Goal: Task Accomplishment & Management: Use online tool/utility

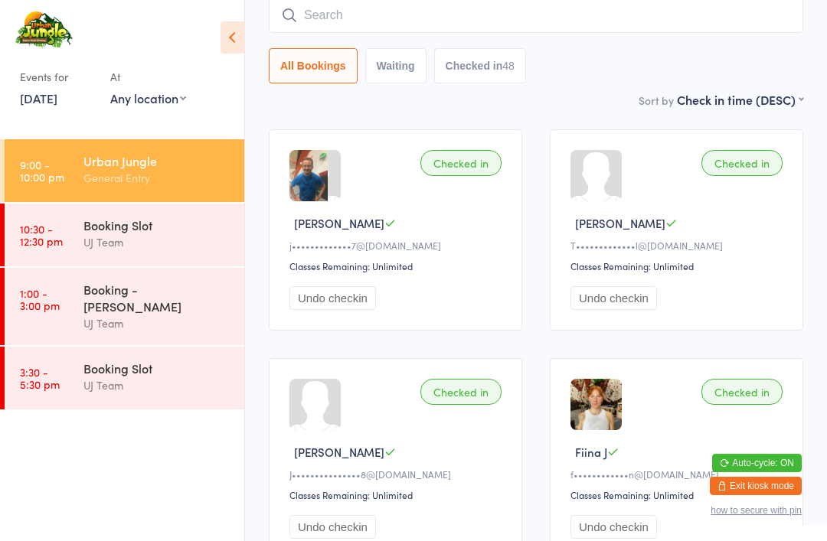
scroll to position [123, 0]
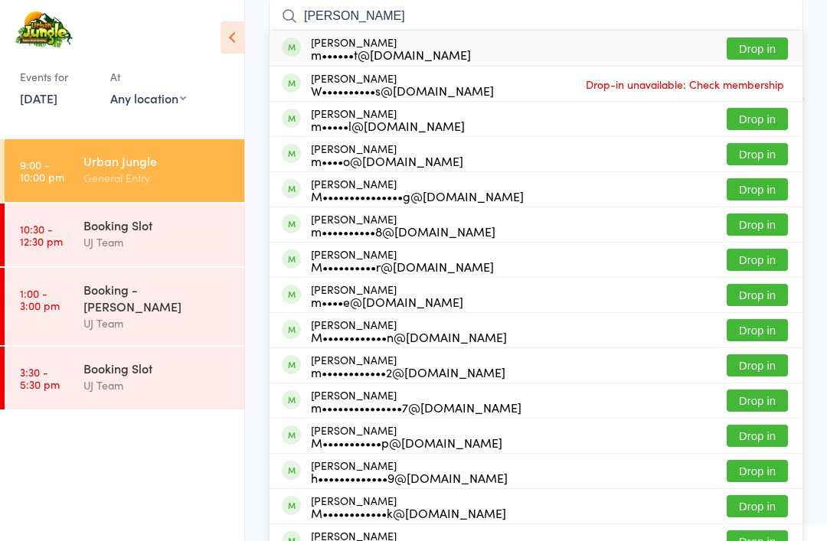
type input "[PERSON_NAME]"
click at [752, 44] on button "Drop in" at bounding box center [757, 49] width 61 height 22
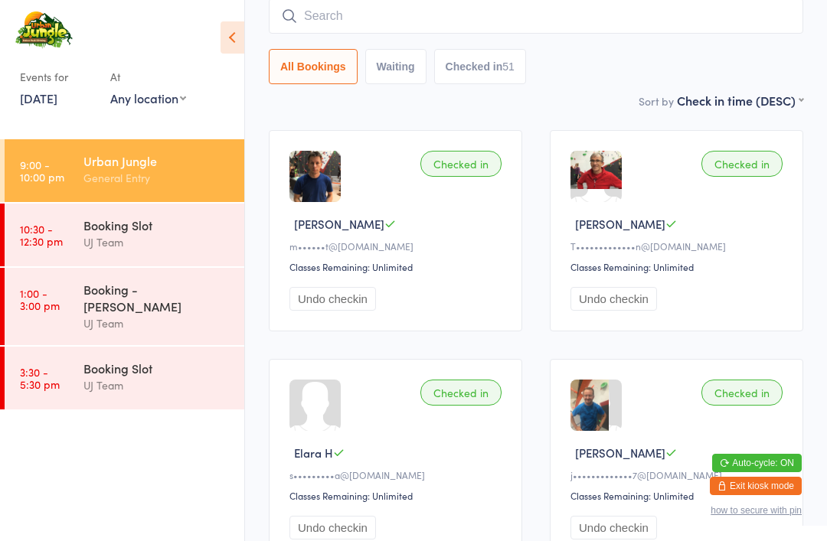
click at [621, 18] on input "search" at bounding box center [536, 15] width 534 height 35
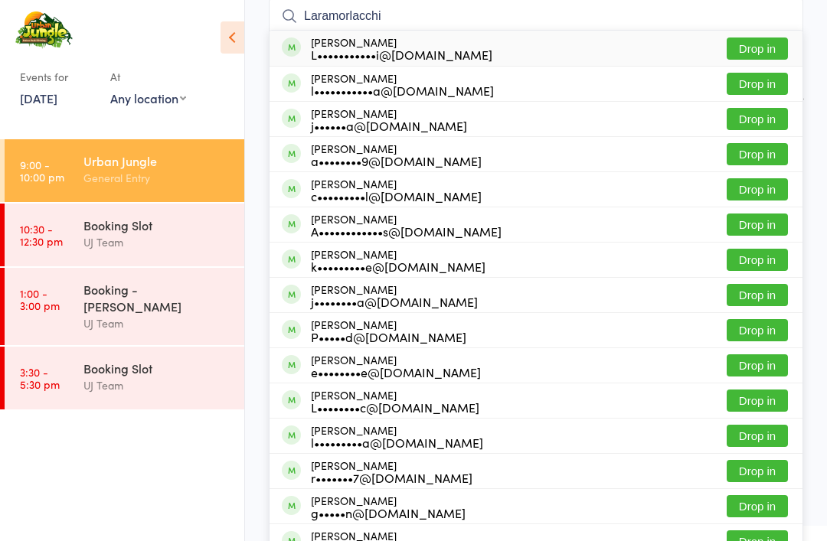
type input "Laramorlacchi"
click at [763, 41] on button "Drop in" at bounding box center [757, 49] width 61 height 22
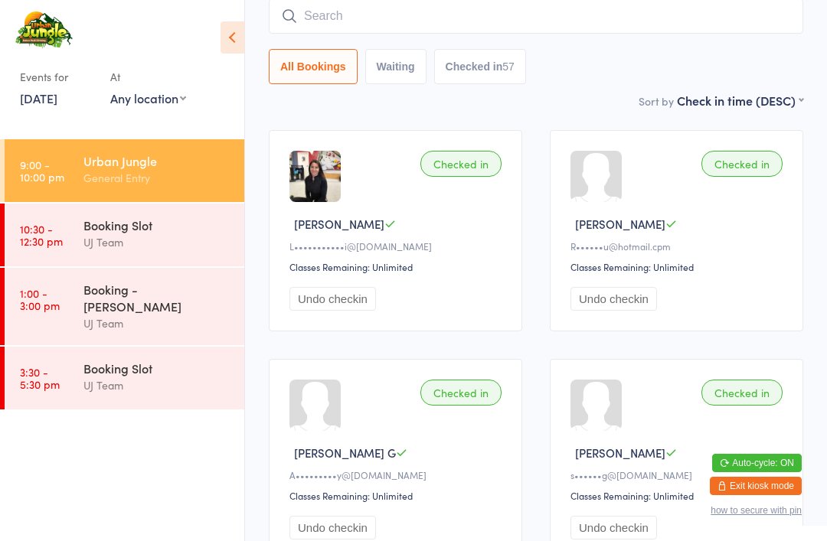
click at [364, 21] on input "search" at bounding box center [536, 15] width 534 height 35
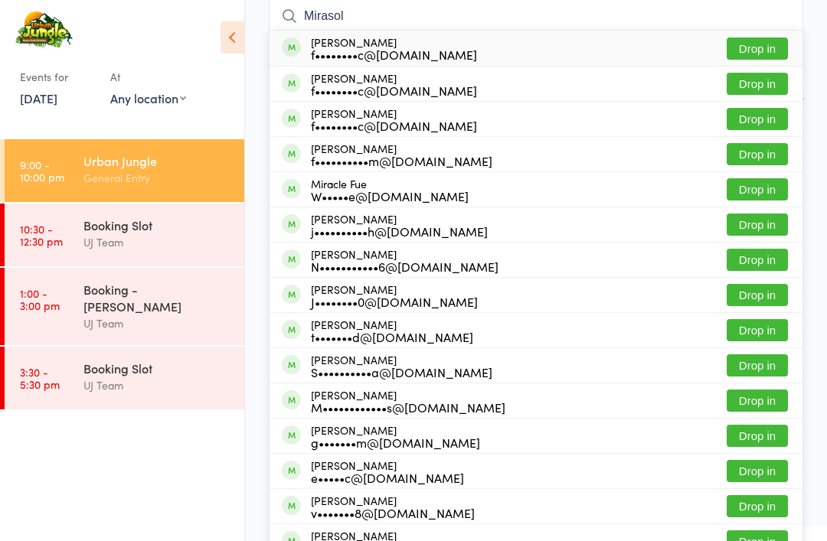
type input "Mirasol"
click at [753, 44] on button "Drop in" at bounding box center [757, 49] width 61 height 22
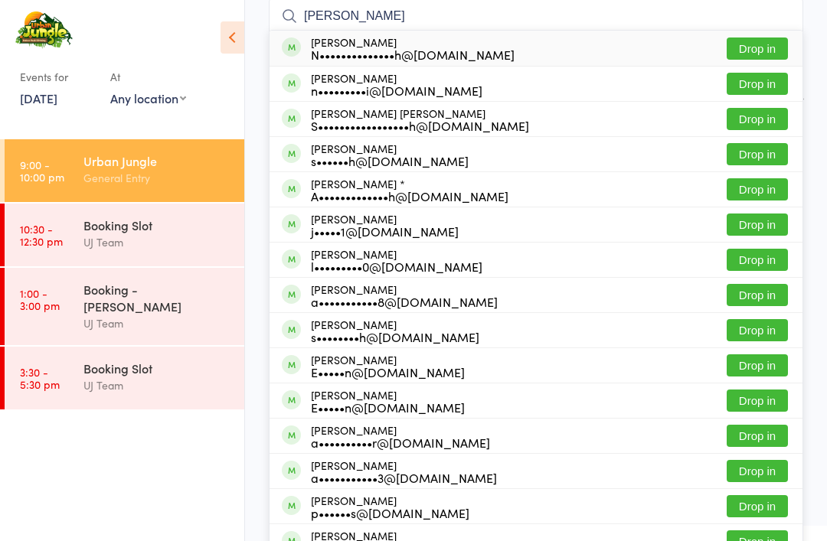
type input "[PERSON_NAME]"
click at [429, 52] on div "N••••••••••••••h@[DOMAIN_NAME]" at bounding box center [413, 54] width 204 height 12
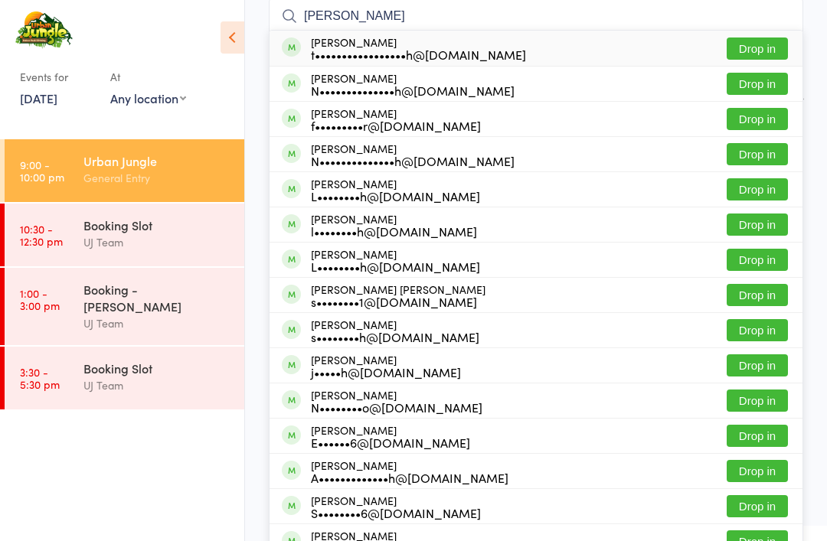
type input "[PERSON_NAME]"
click at [750, 162] on button "Drop in" at bounding box center [757, 154] width 61 height 22
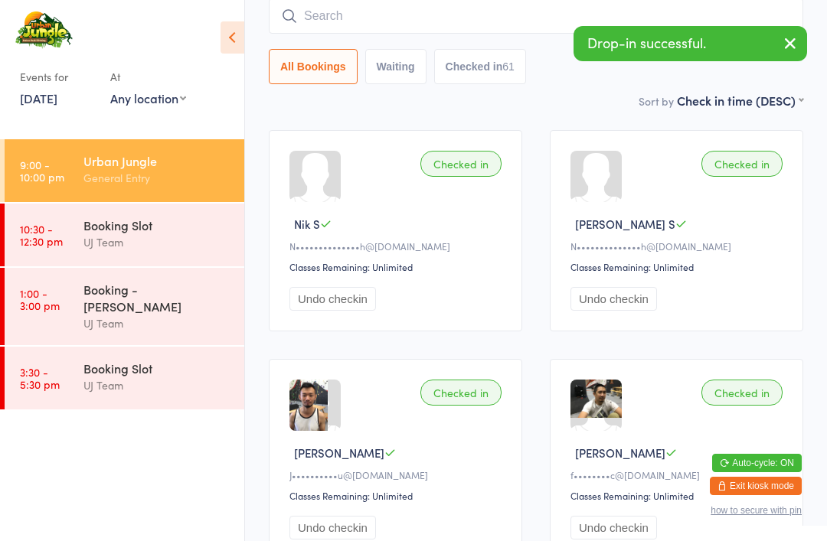
click at [511, 23] on input "search" at bounding box center [536, 15] width 534 height 35
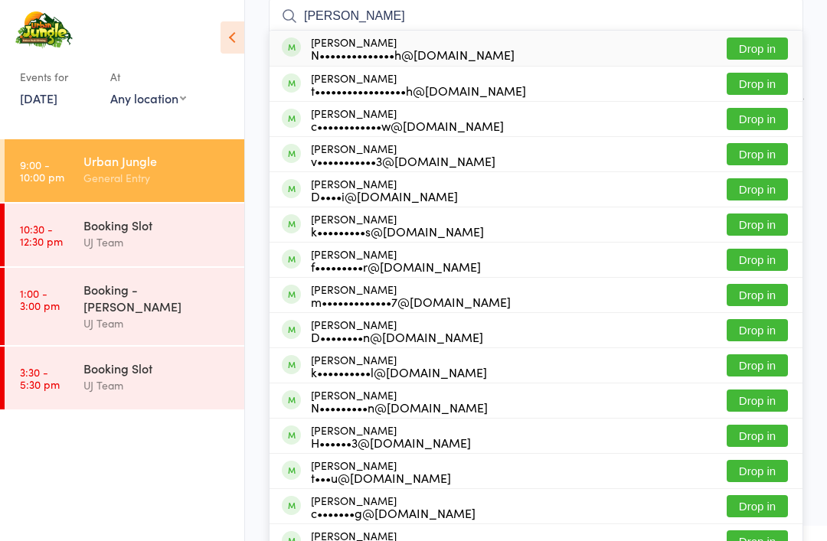
type input "[PERSON_NAME]"
click at [378, 44] on div "[PERSON_NAME] N••••••••••••••h@[DOMAIN_NAME]" at bounding box center [413, 48] width 204 height 24
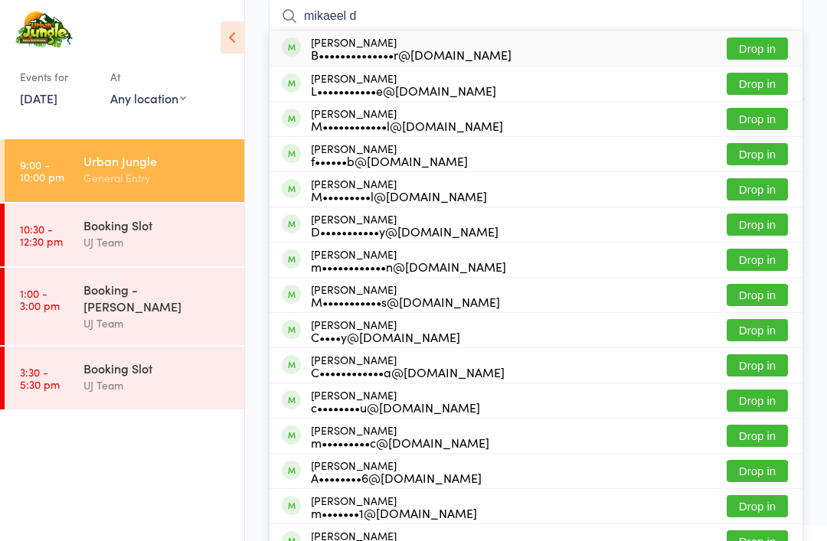
type input "mikaeel d"
click at [766, 51] on button "Drop in" at bounding box center [757, 49] width 61 height 22
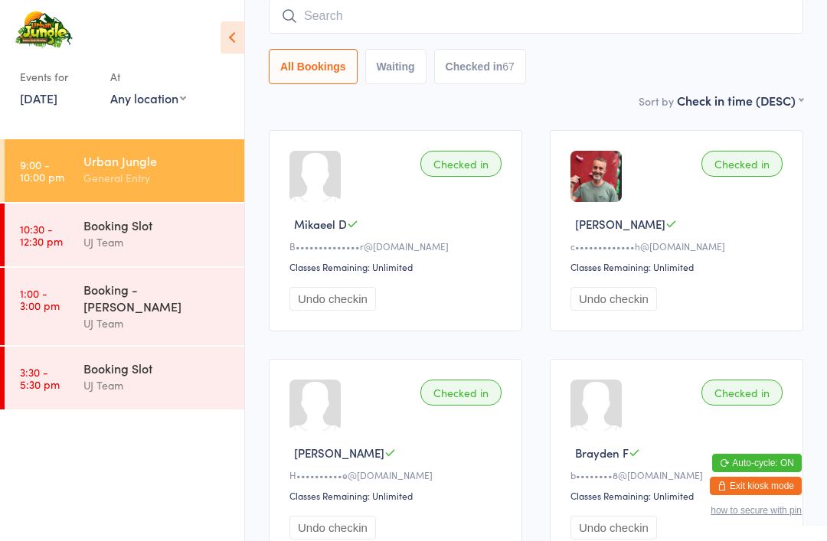
click at [610, 14] on input "search" at bounding box center [536, 15] width 534 height 35
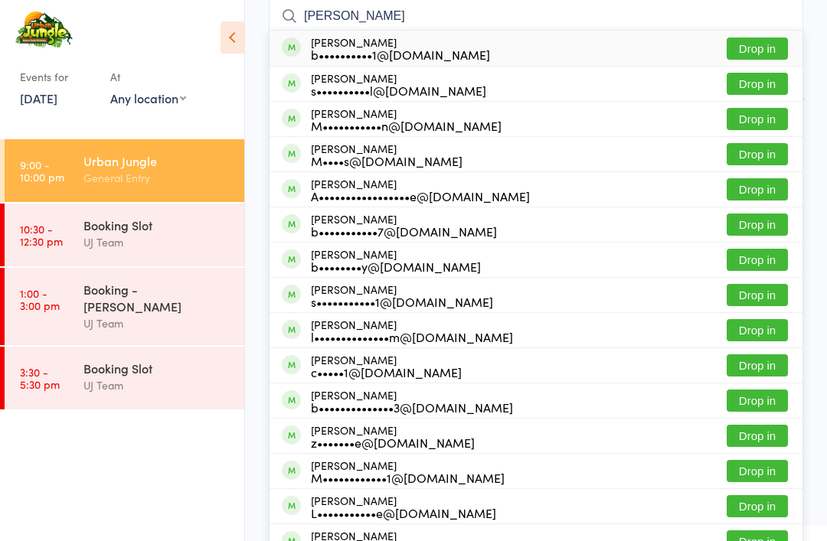
type input "[PERSON_NAME]"
click at [762, 51] on button "Drop in" at bounding box center [757, 49] width 61 height 22
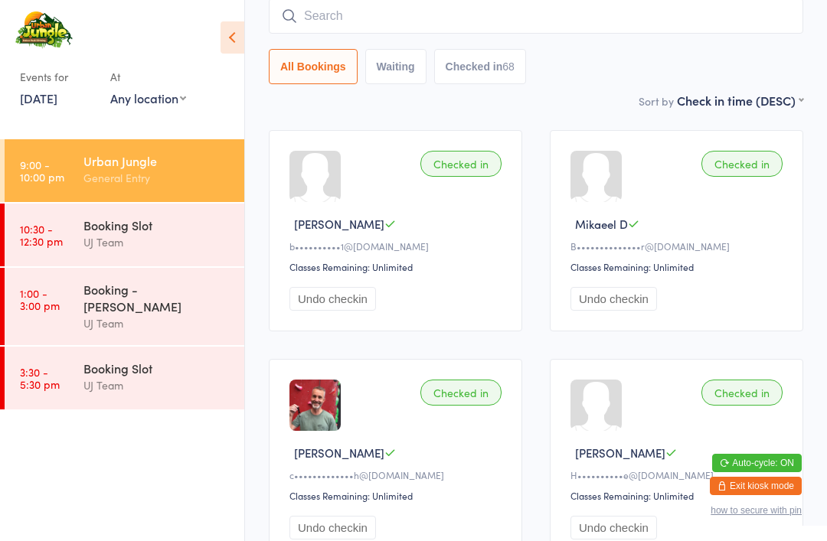
click at [405, 16] on input "search" at bounding box center [536, 15] width 534 height 35
type input "[PERSON_NAME]"
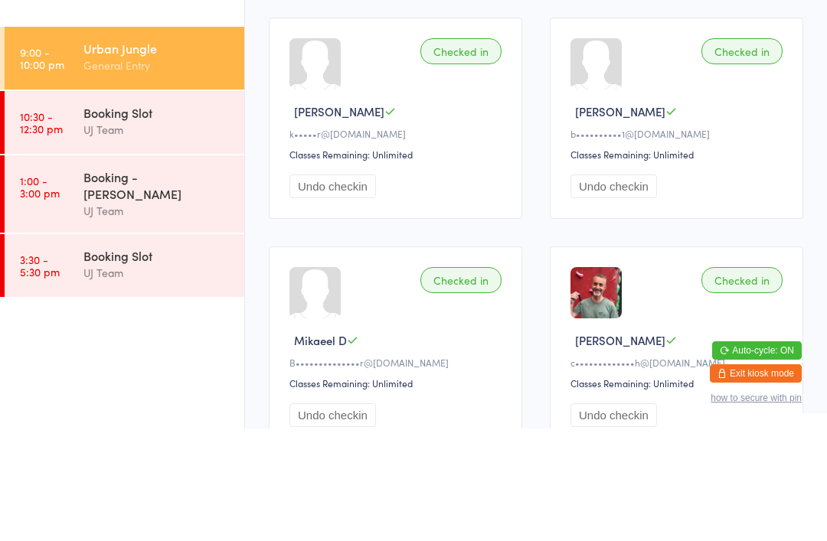
click at [334, 287] on button "Undo checkin" at bounding box center [332, 299] width 87 height 24
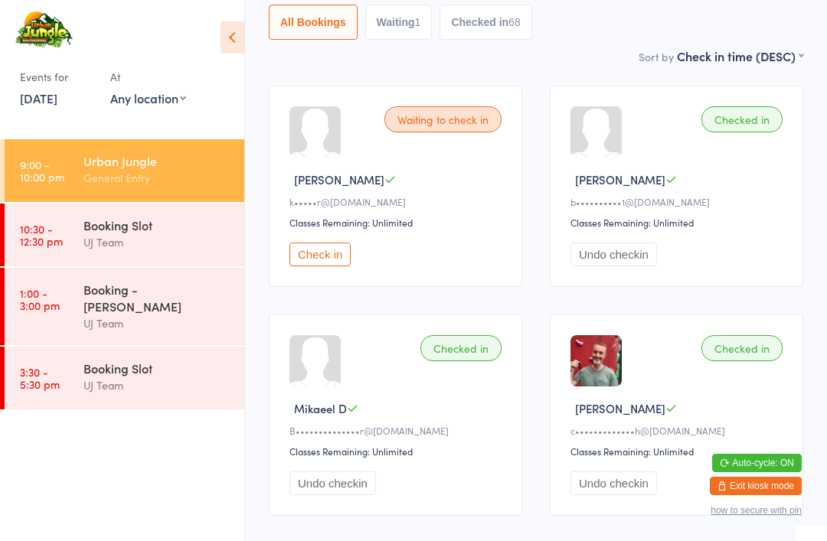
scroll to position [0, 0]
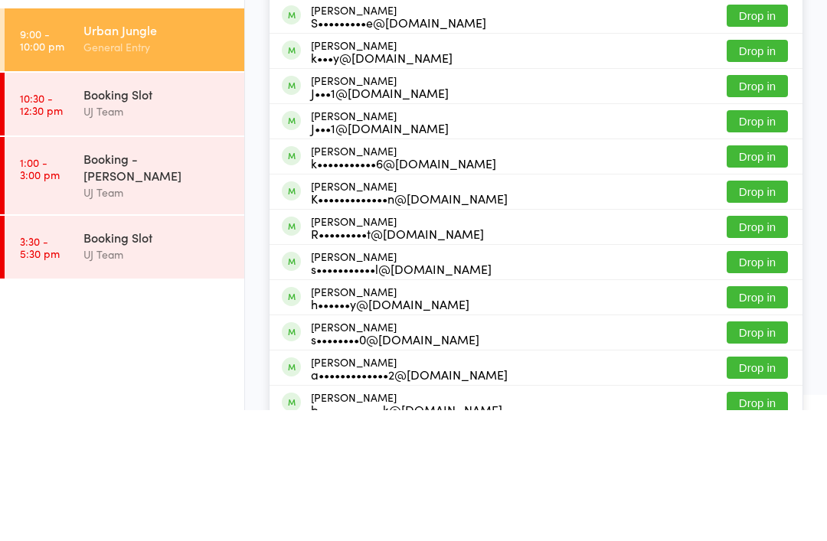
type input "[PERSON_NAME]"
click at [760, 78] on button "Drop in" at bounding box center [757, 76] width 61 height 22
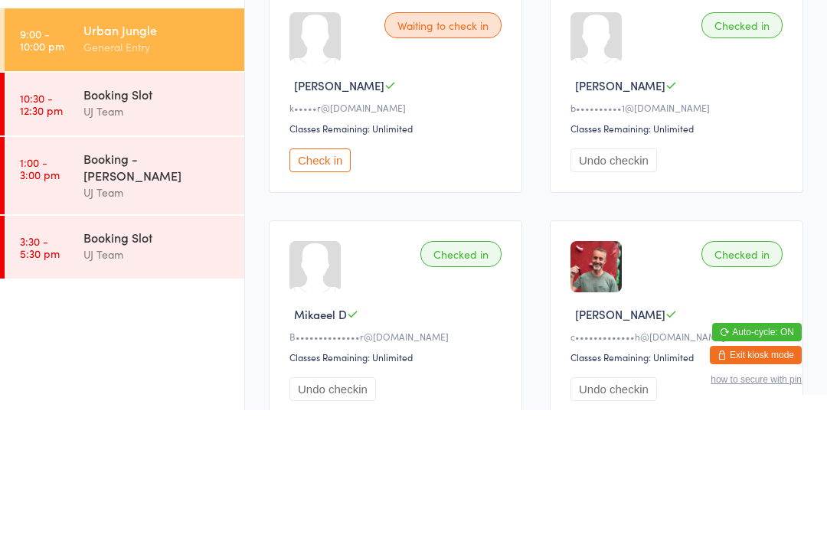
scroll to position [131, 0]
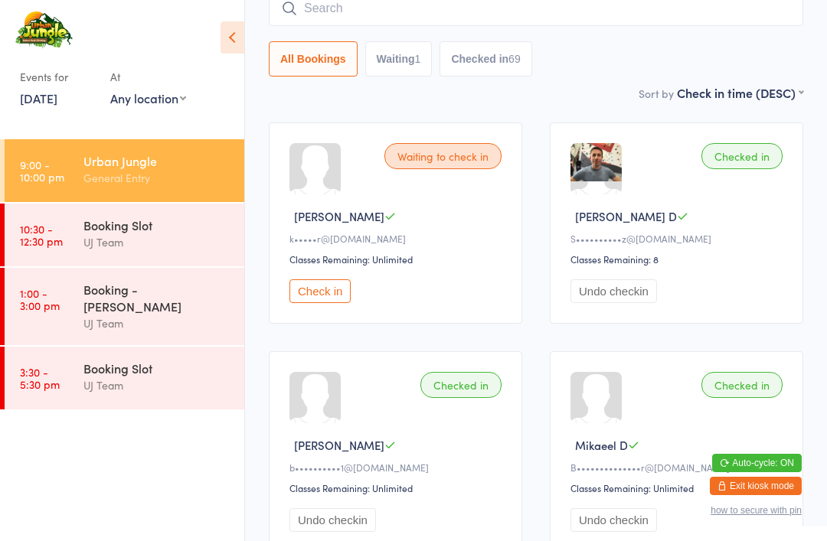
click at [536, 16] on input "search" at bounding box center [536, 8] width 534 height 35
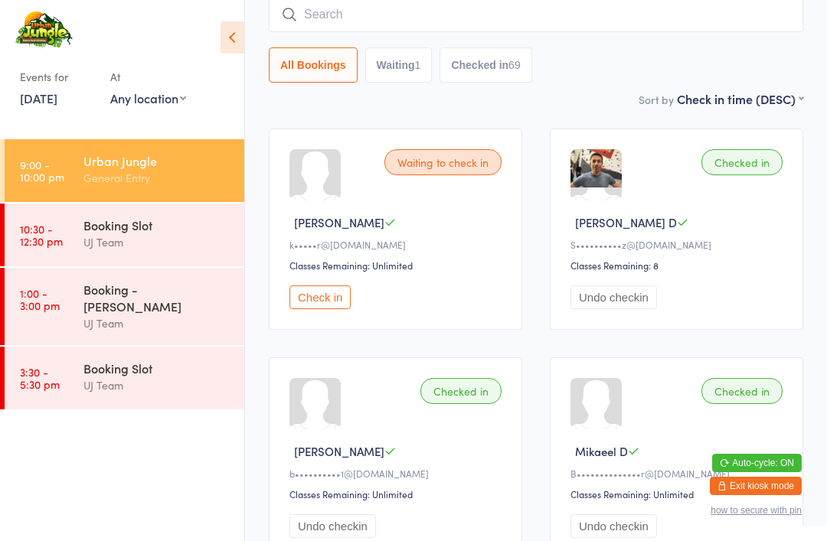
scroll to position [123, 0]
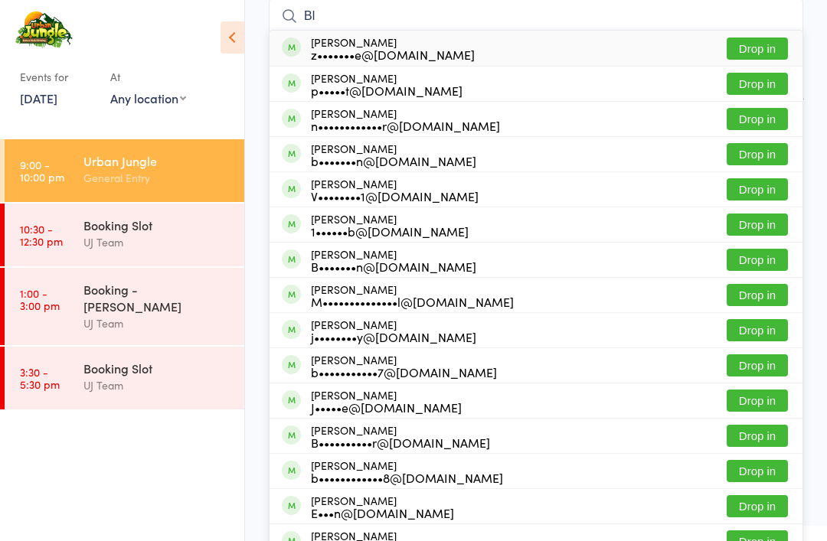
type input "B"
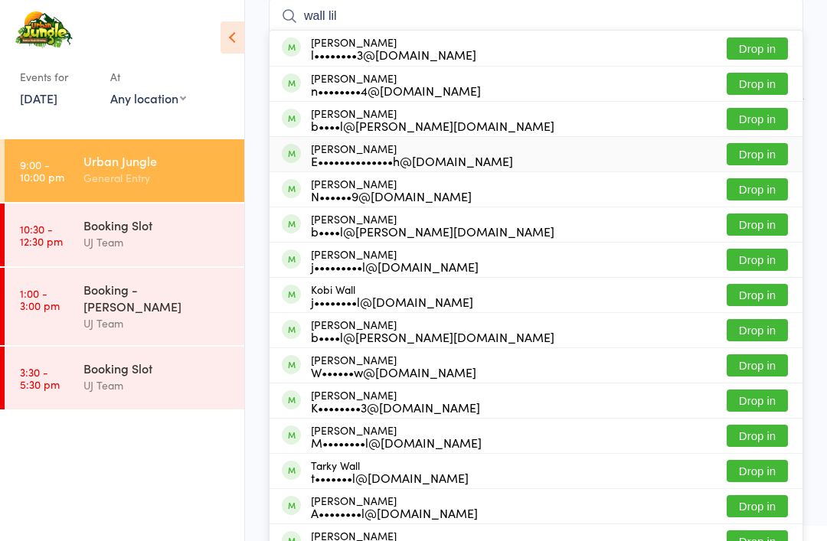
type input "wall lil"
click at [396, 158] on div "E••••••••••••••h@outlook.com" at bounding box center [412, 161] width 202 height 12
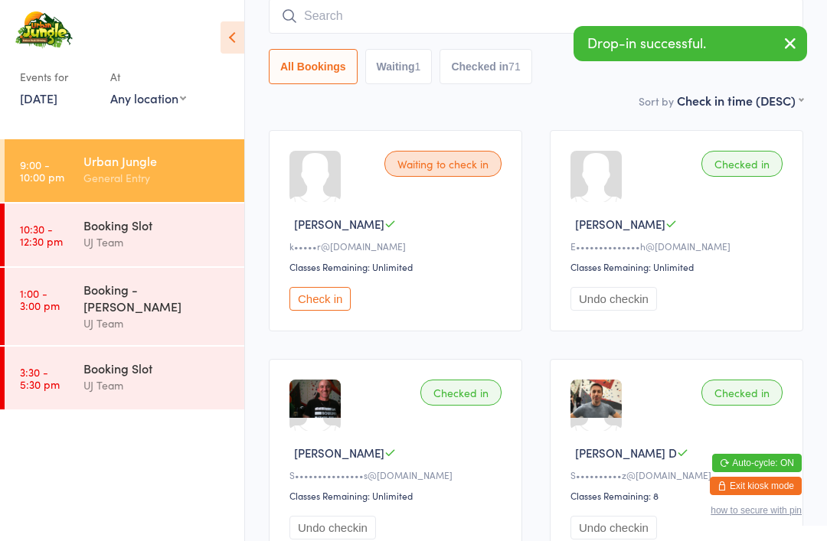
click at [790, 41] on icon "button" at bounding box center [790, 43] width 18 height 19
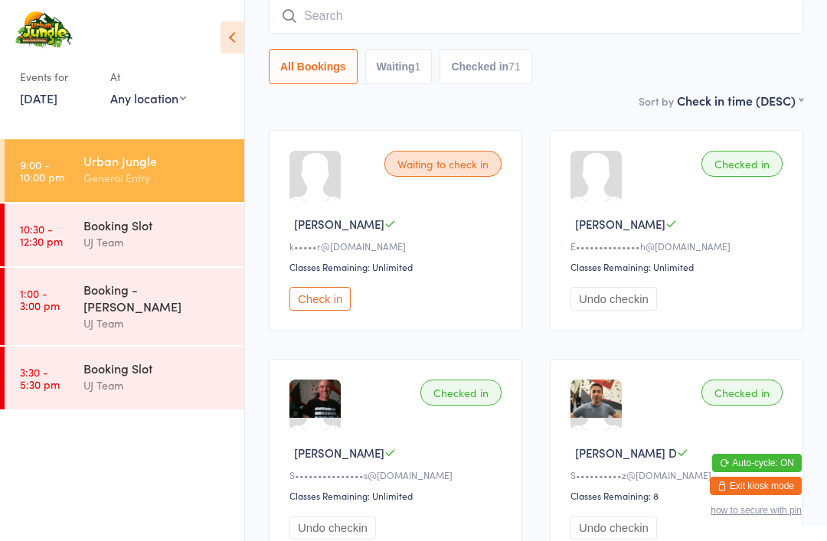
click at [393, 24] on input "search" at bounding box center [536, 15] width 534 height 35
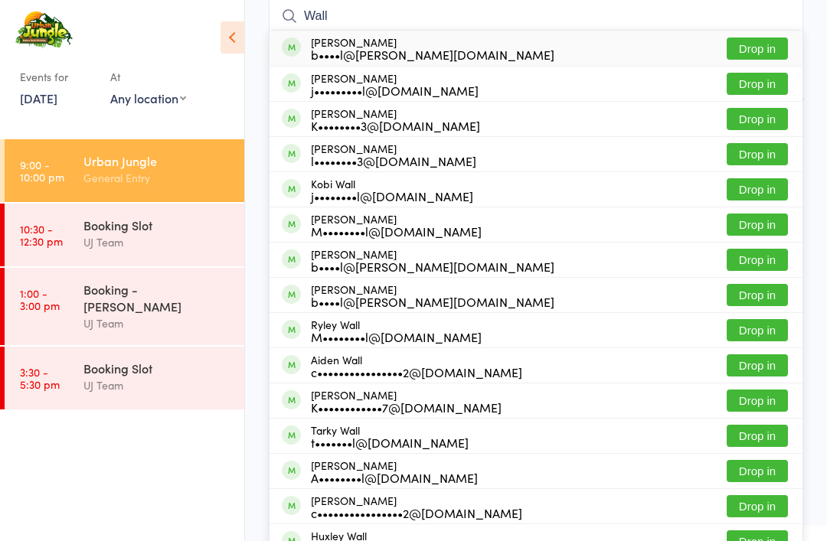
type input "Wall"
click at [752, 155] on button "Drop in" at bounding box center [757, 154] width 61 height 22
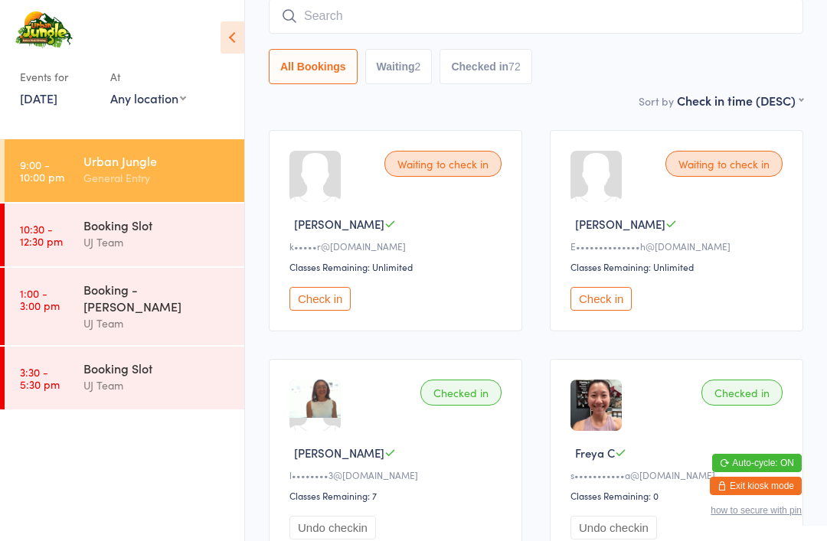
click at [530, 44] on div "All Bookings Waiting 2 Checked in 72" at bounding box center [536, 41] width 534 height 86
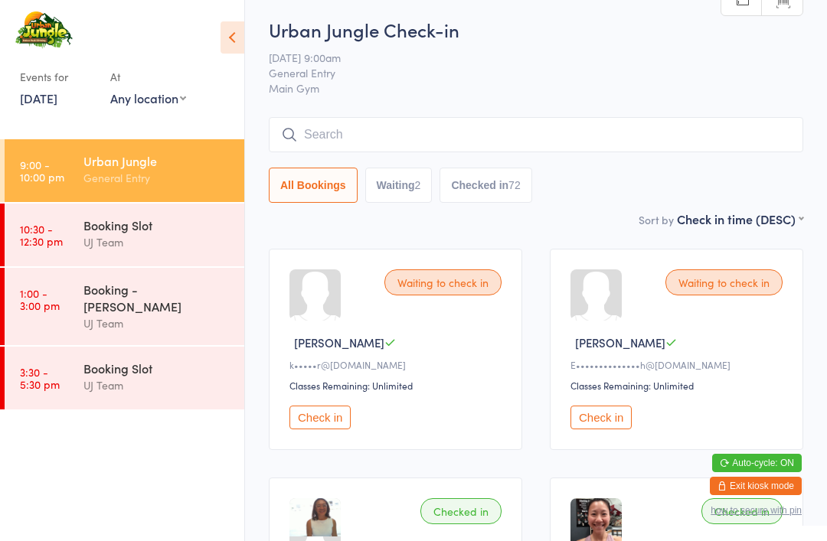
scroll to position [0, 0]
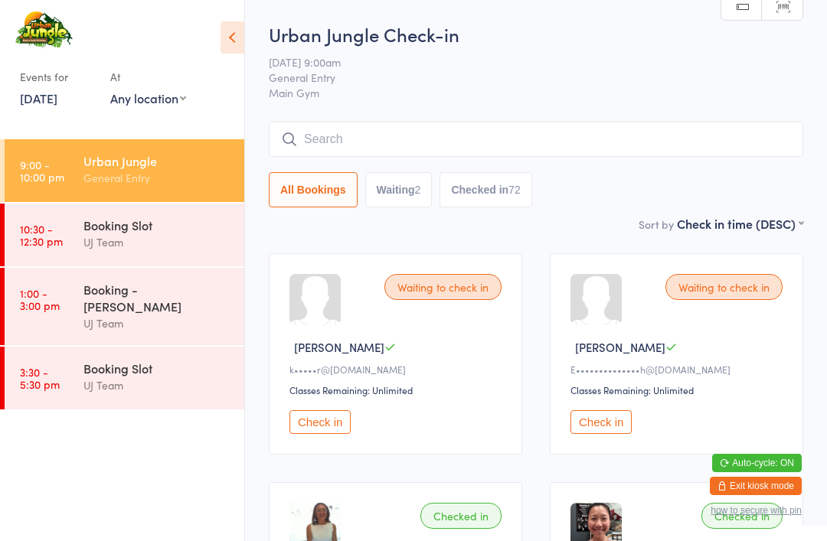
click at [332, 141] on input "search" at bounding box center [536, 139] width 534 height 35
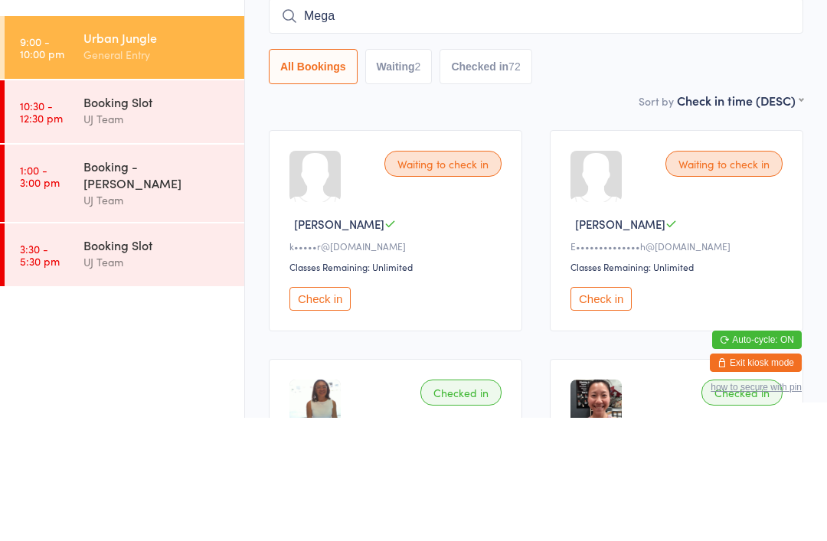
type input "Megaw"
click at [351, 122] on input "search" at bounding box center [536, 139] width 534 height 35
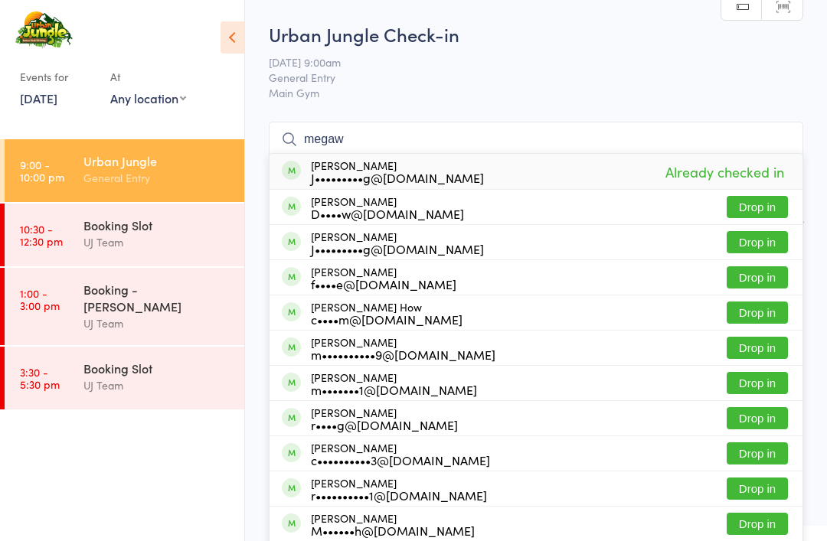
type input "megaw"
click at [370, 253] on div "J•••••••••g@yahoo.com.au" at bounding box center [397, 249] width 173 height 12
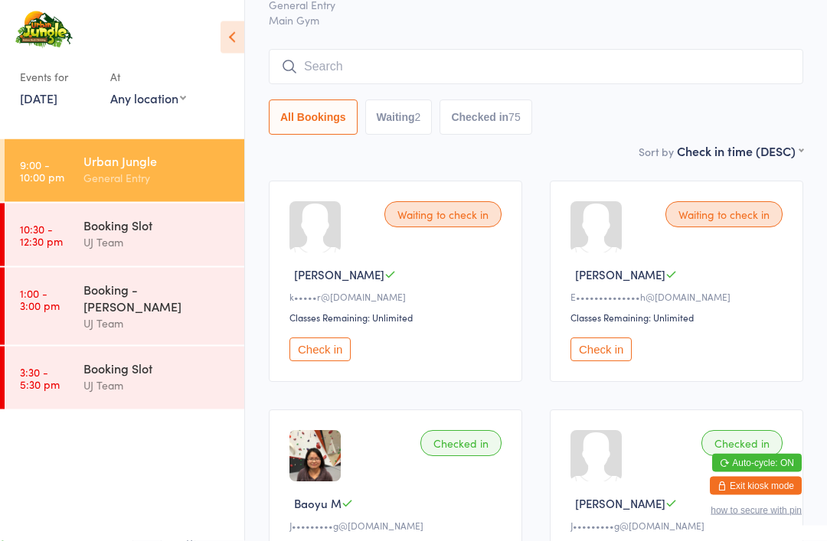
scroll to position [73, 0]
click at [445, 57] on input "search" at bounding box center [536, 66] width 534 height 35
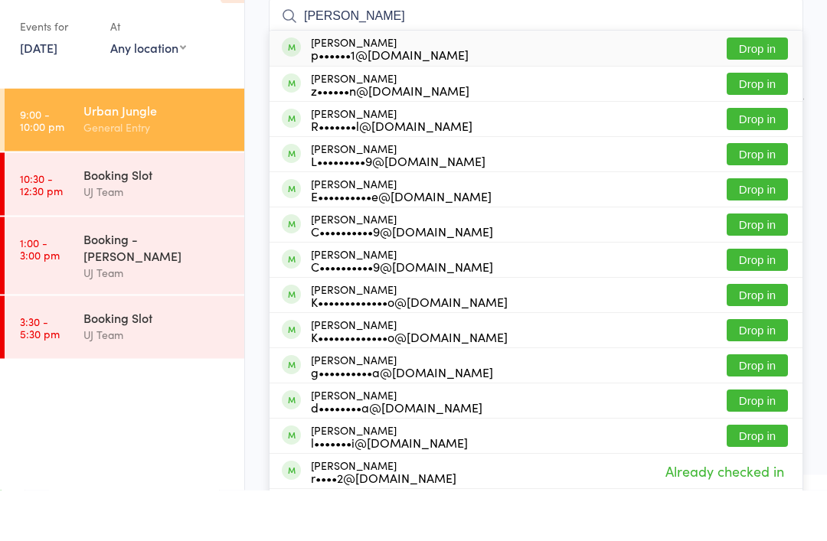
type input "Lucas chia"
click at [763, 89] on button "Drop in" at bounding box center [757, 100] width 61 height 22
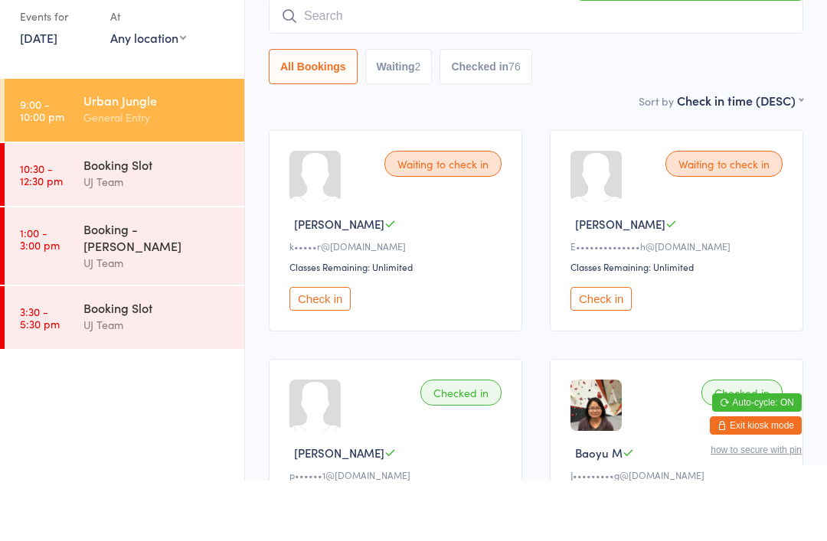
scroll to position [62, 0]
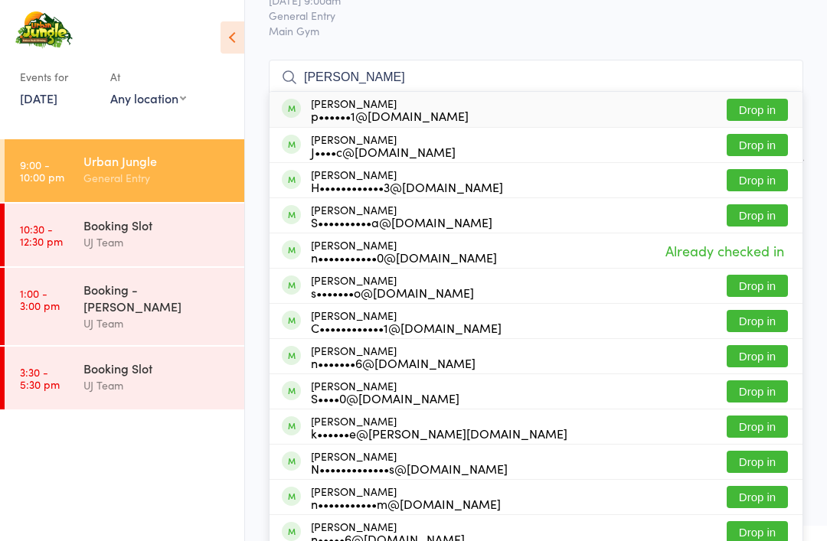
type input "nicholas chia"
click at [758, 108] on button "Drop in" at bounding box center [757, 110] width 61 height 22
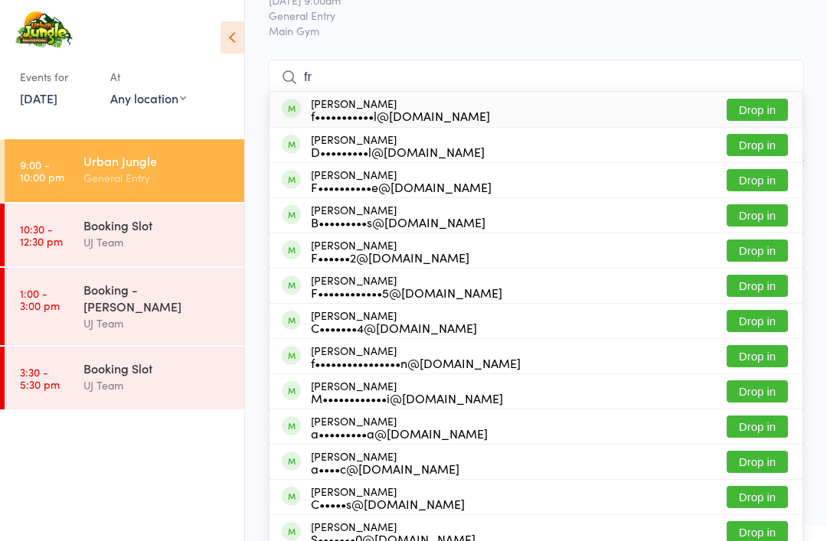
type input "f"
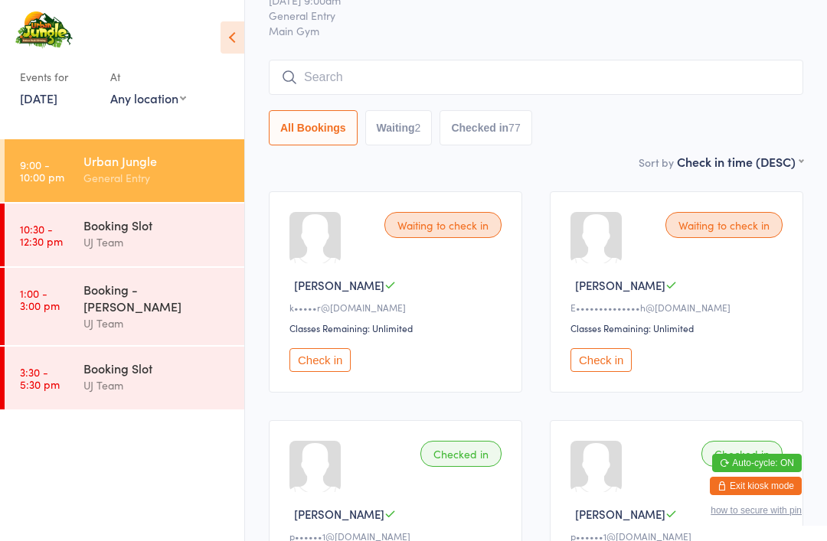
scroll to position [63, 0]
click at [21, 456] on ul "9:00 - 10:00 pm Urban Jungle General Entry 10:30 - 12:30 pm Booking Slot UJ Tea…" at bounding box center [122, 340] width 244 height 402
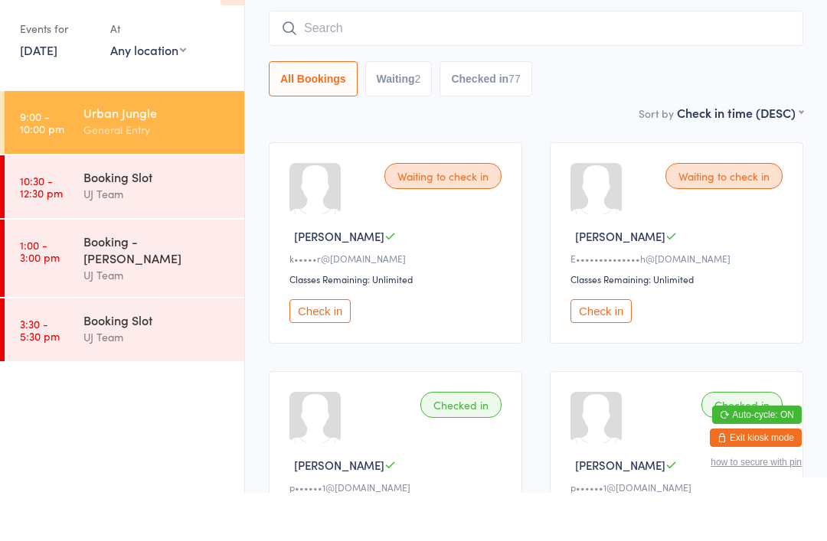
scroll to position [112, 0]
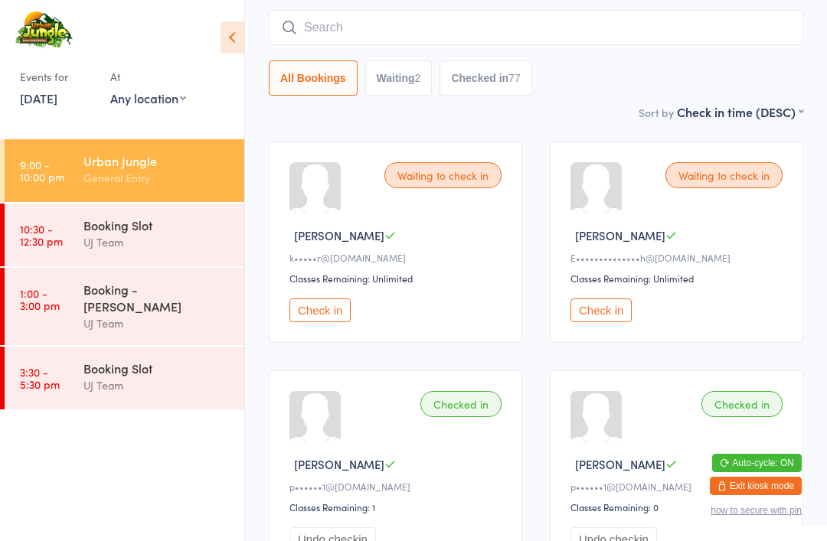
click at [728, 4] on div "Urban Jungle Check-in 17 Aug 9:00am General Entry Main Gym Manual search Scanne…" at bounding box center [536, 7] width 534 height 194
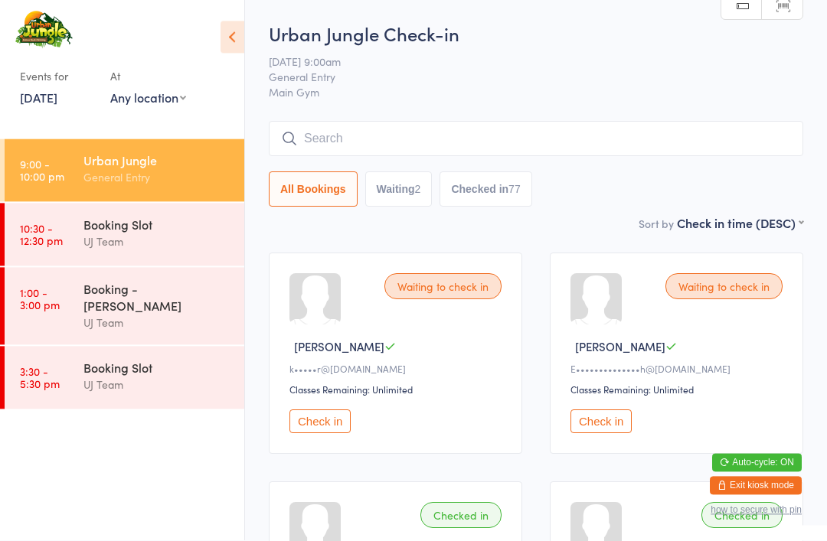
scroll to position [48, 0]
